Goal: Information Seeking & Learning: Learn about a topic

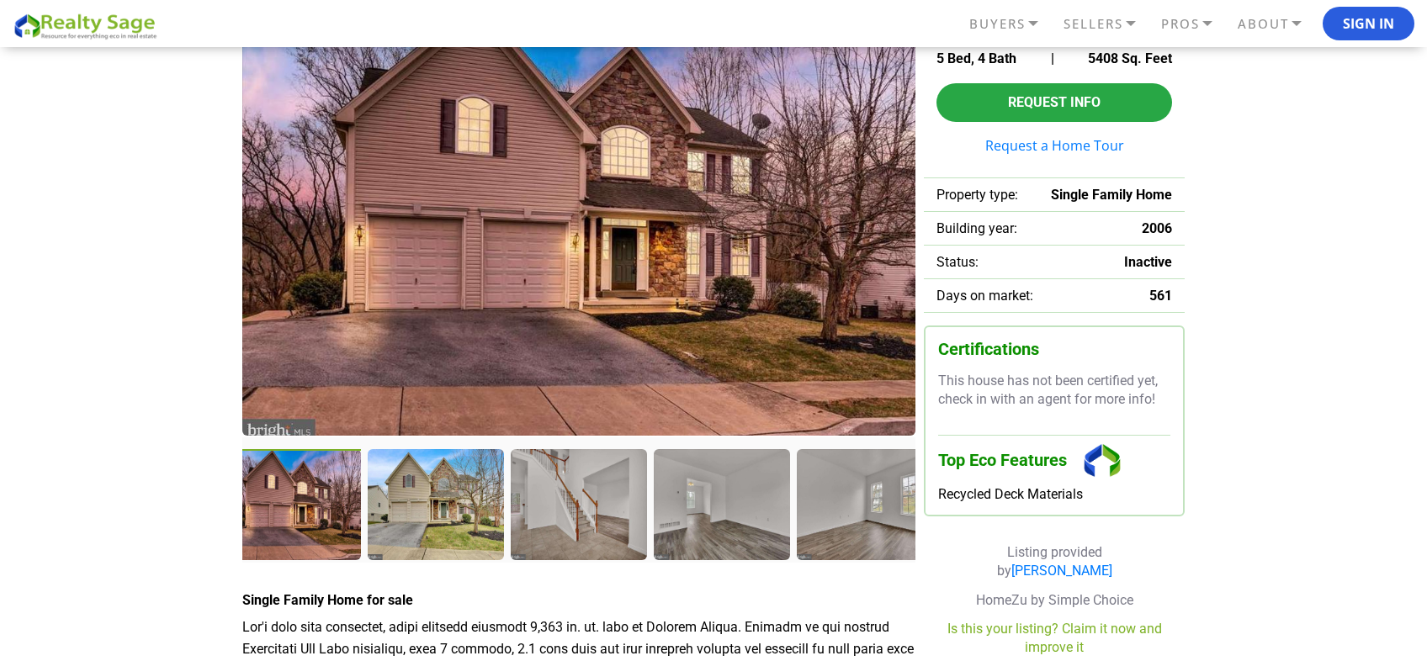
scroll to position [156, 0]
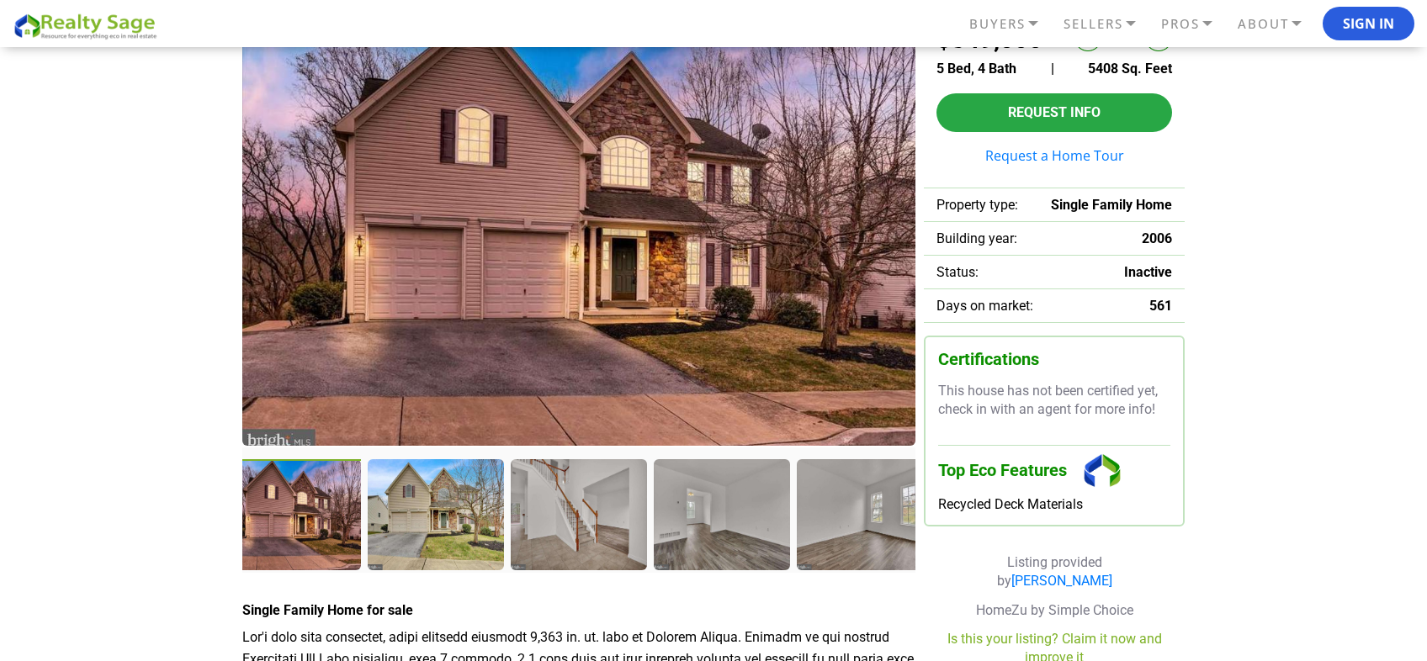
click at [575, 286] on img at bounding box center [578, 229] width 673 height 434
click at [300, 533] on div at bounding box center [295, 516] width 140 height 114
click at [445, 511] on div at bounding box center [438, 516] width 140 height 114
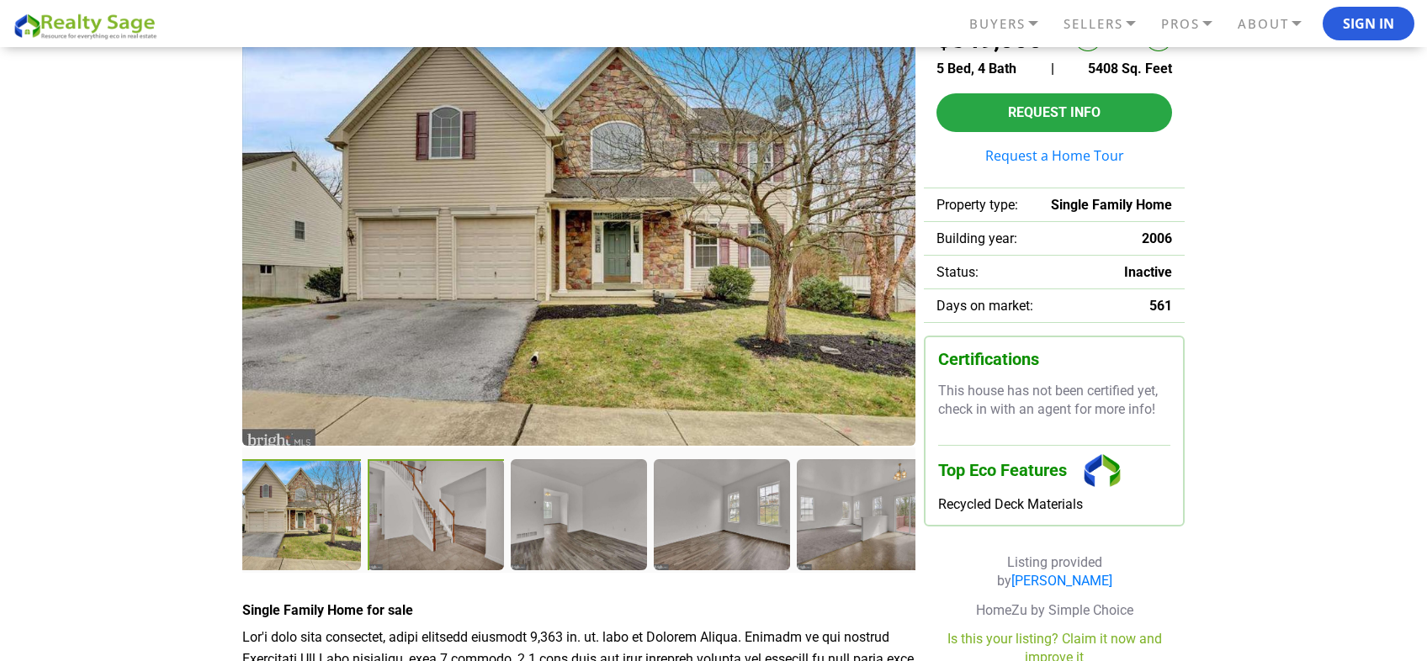
click at [443, 528] on div at bounding box center [438, 516] width 140 height 114
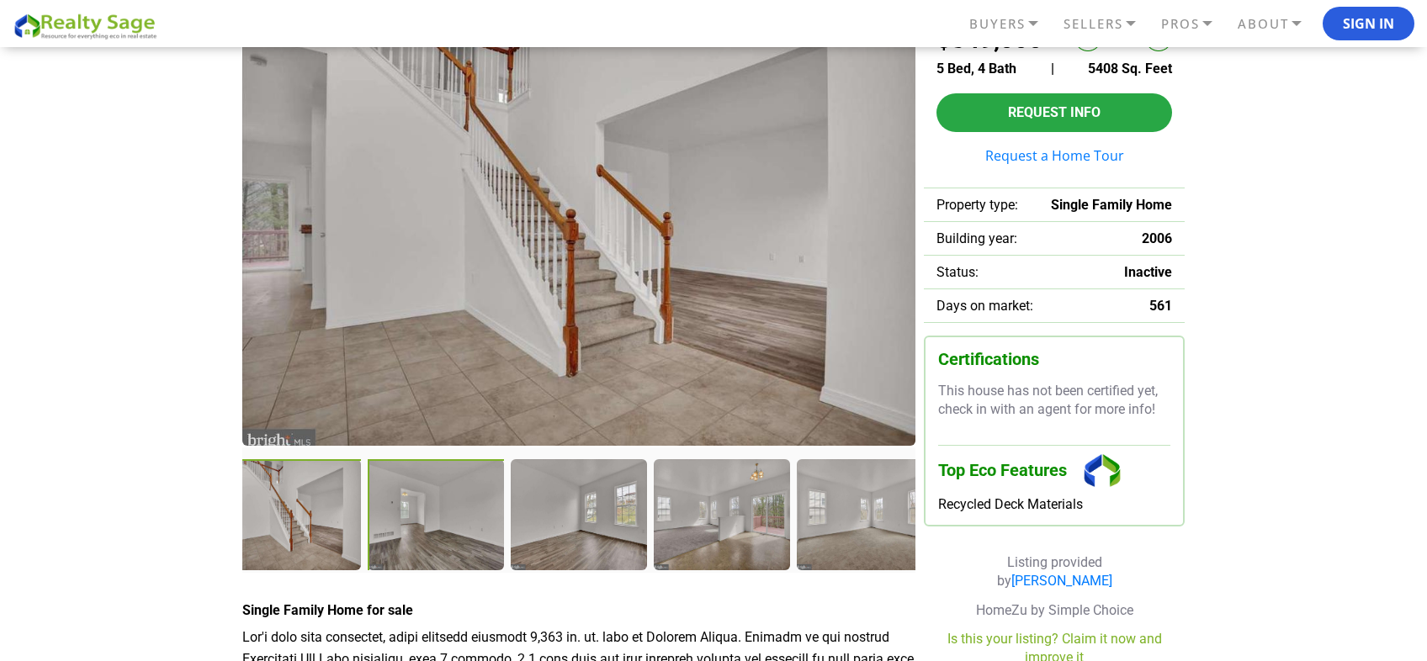
click at [450, 530] on div at bounding box center [438, 516] width 140 height 114
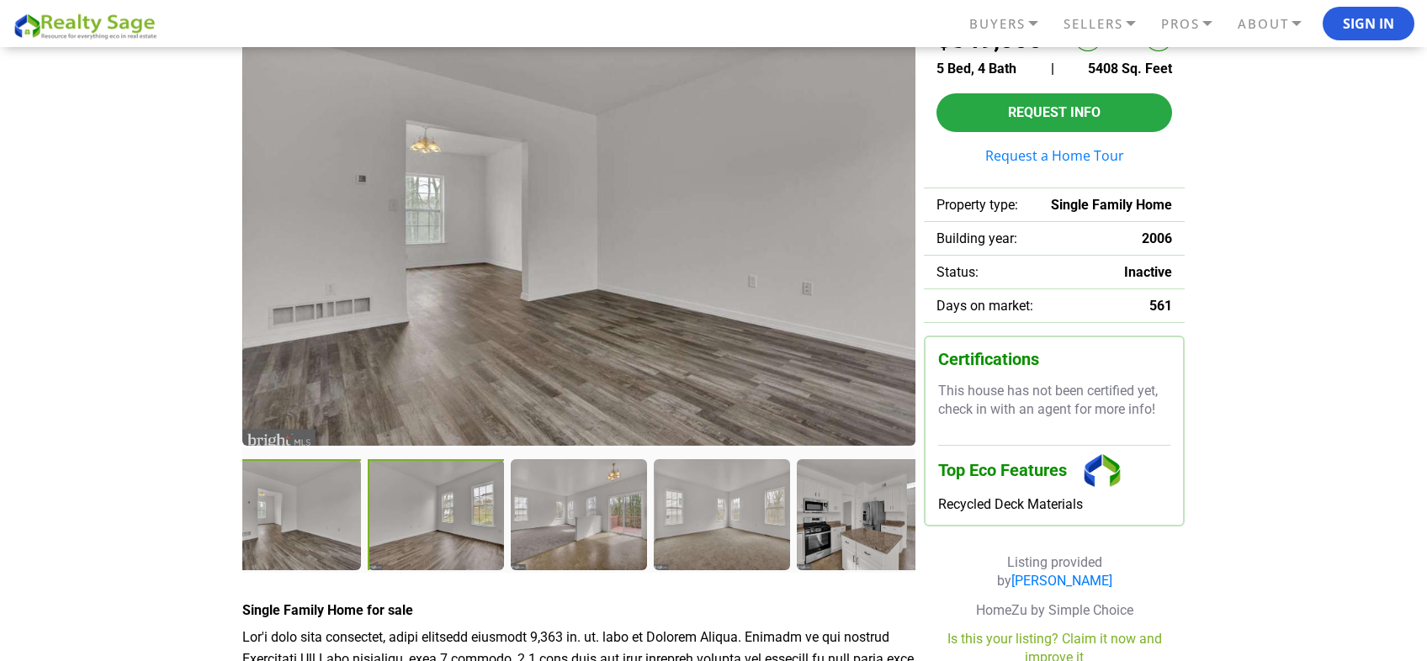
click at [470, 530] on div at bounding box center [438, 516] width 140 height 114
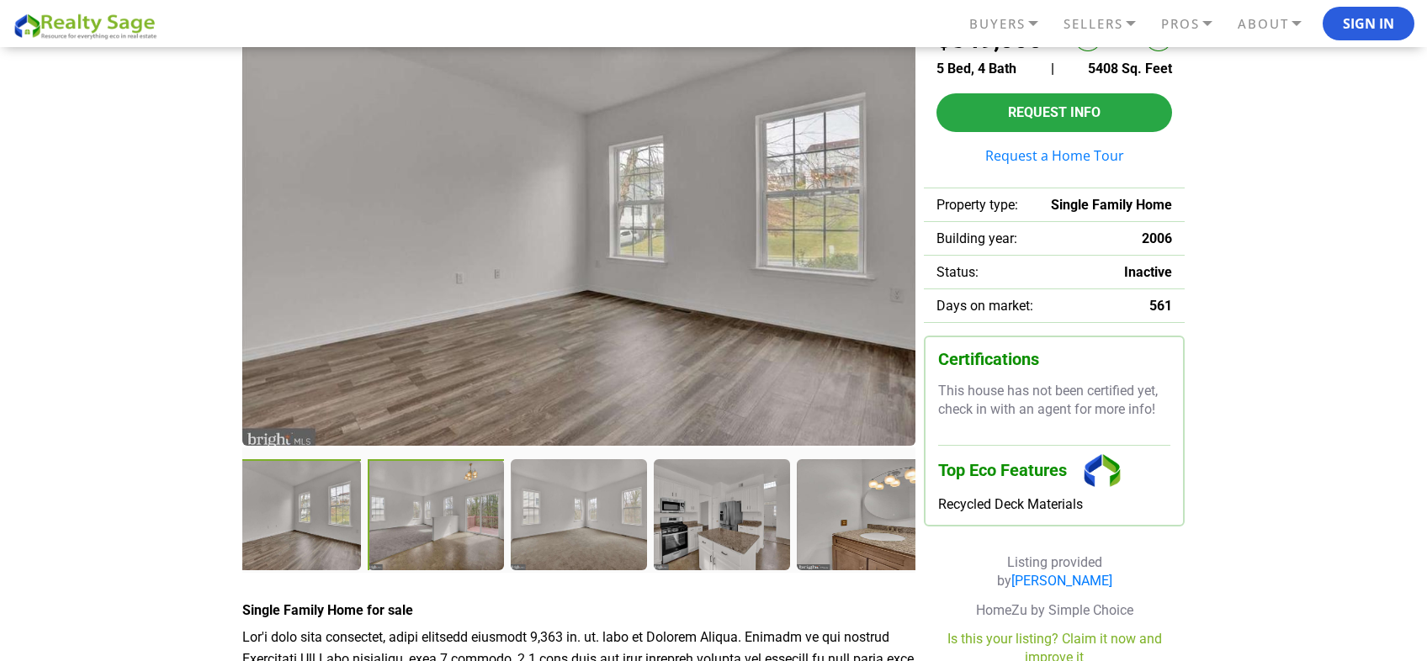
click at [441, 531] on div at bounding box center [438, 516] width 140 height 114
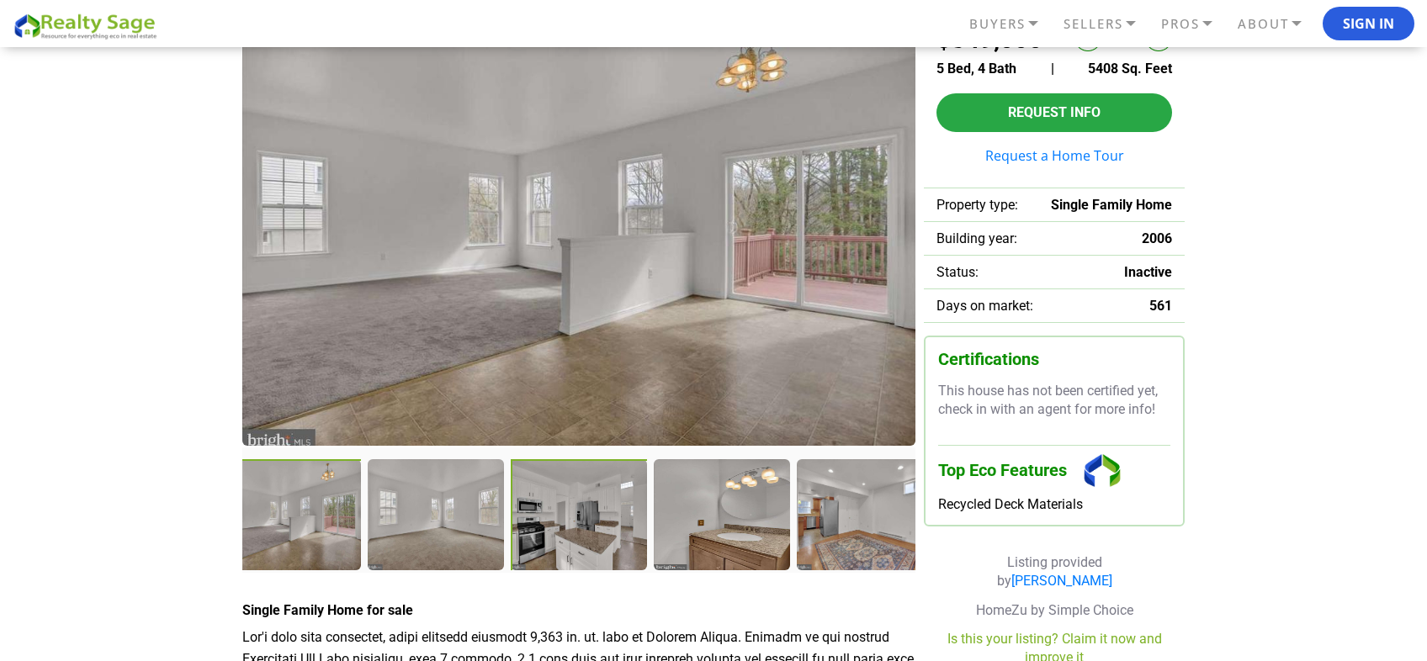
click at [570, 533] on div at bounding box center [581, 516] width 140 height 114
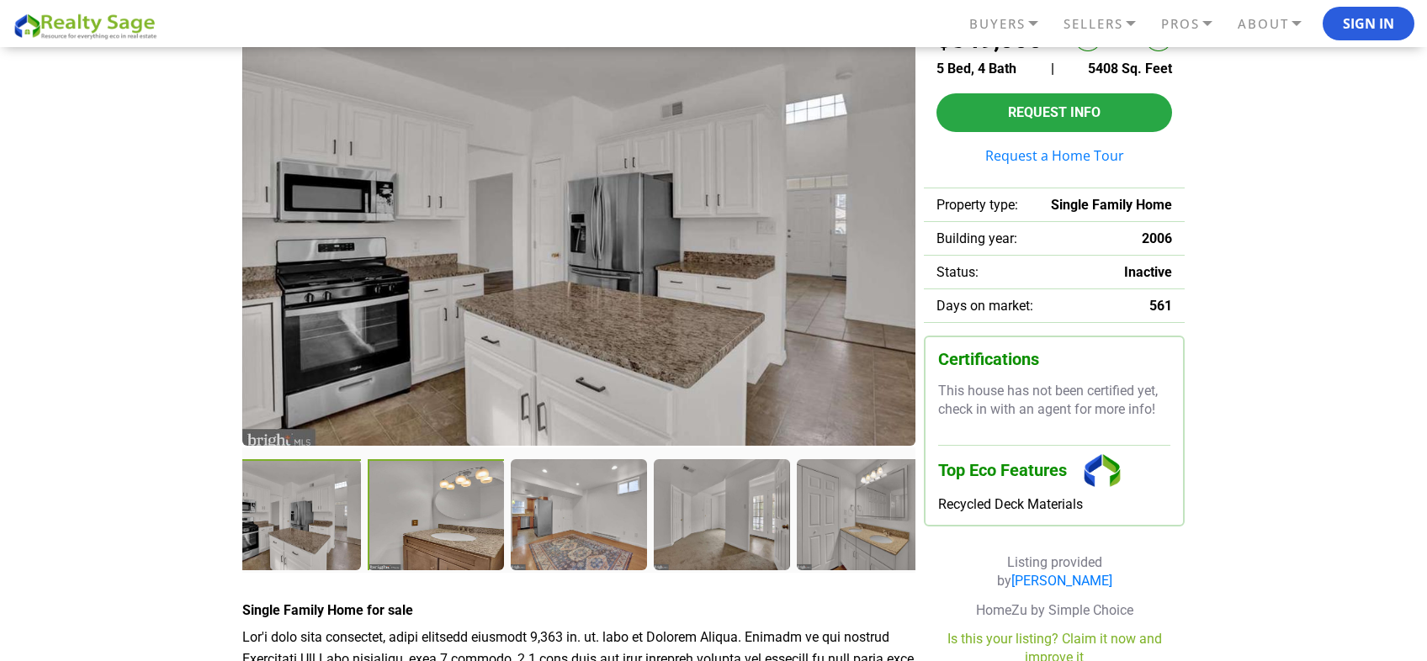
click at [453, 538] on div at bounding box center [438, 516] width 140 height 114
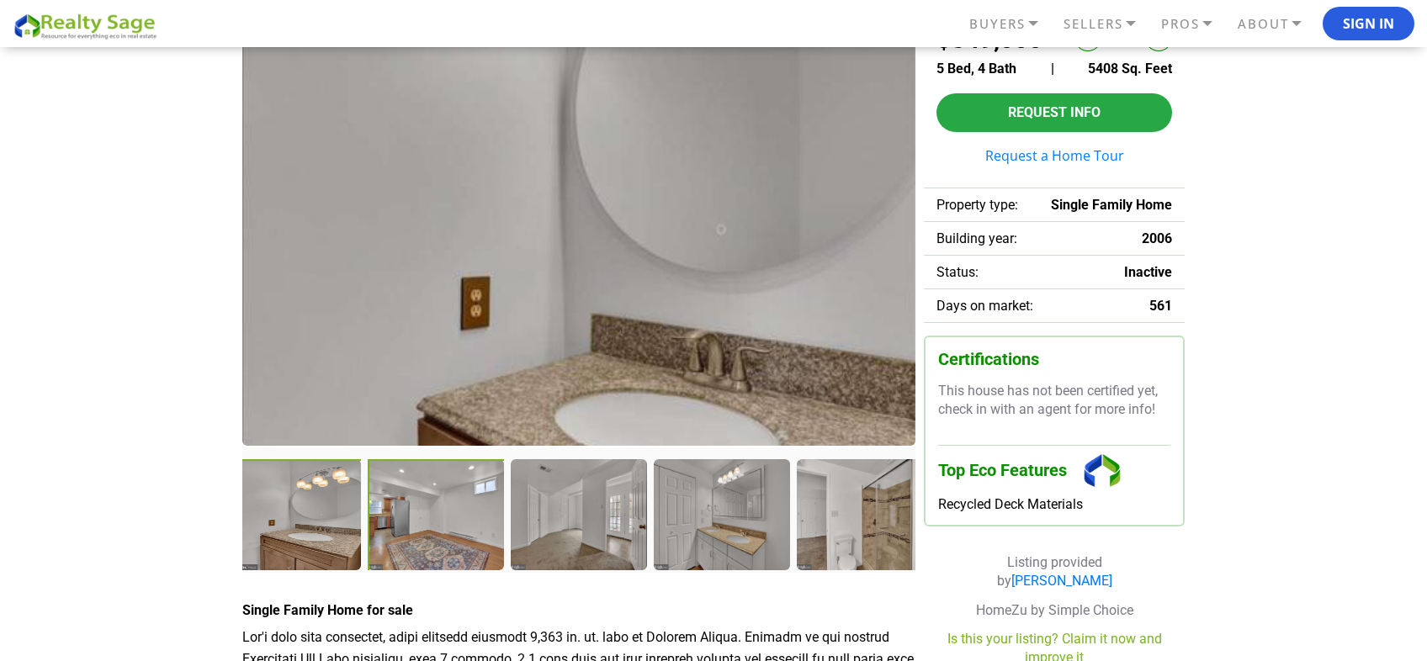
click at [453, 538] on div at bounding box center [437, 515] width 138 height 113
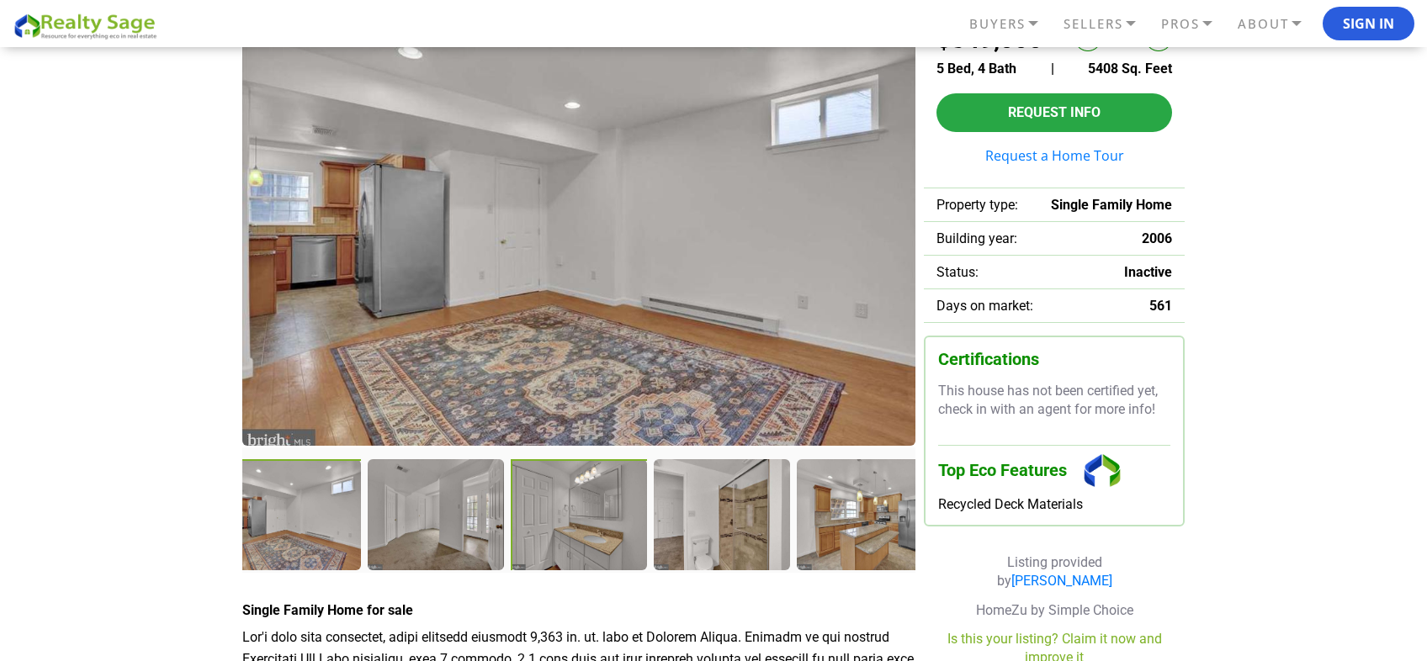
click at [587, 534] on div at bounding box center [581, 516] width 140 height 114
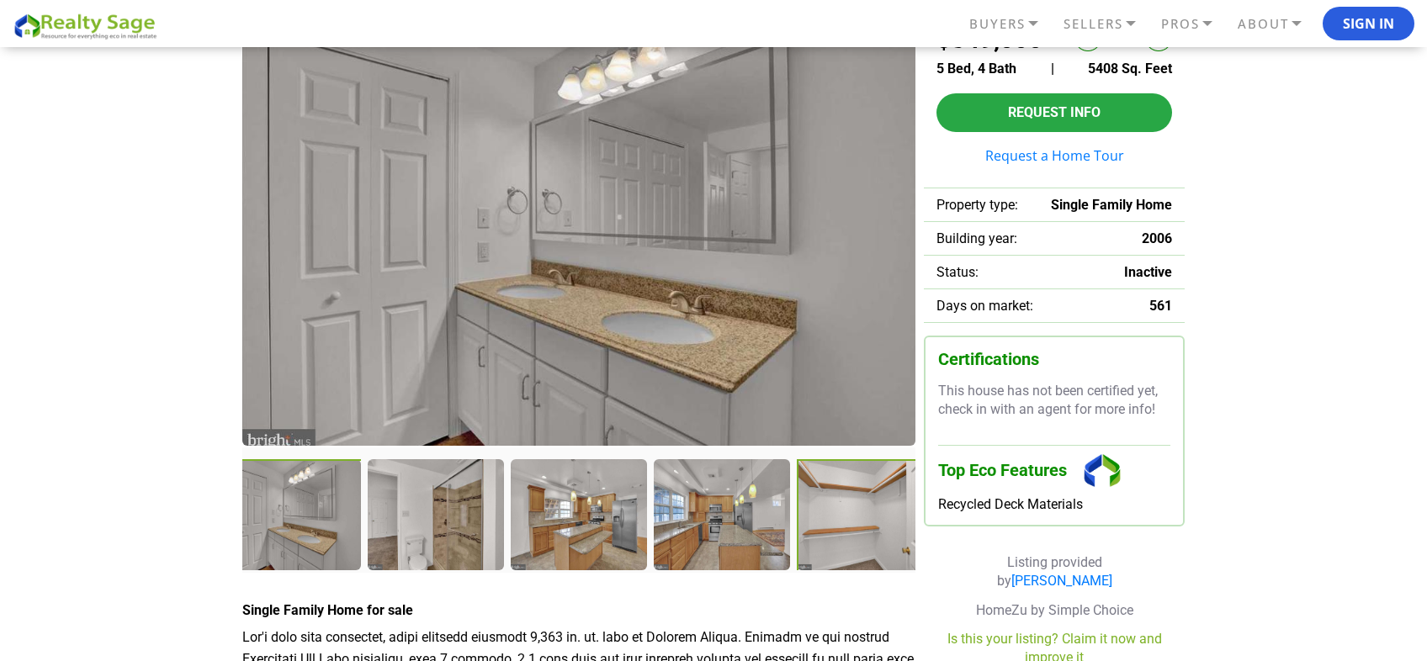
click at [824, 522] on div at bounding box center [867, 516] width 140 height 114
